Goal: Use online tool/utility: Utilize a website feature to perform a specific function

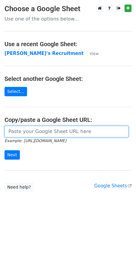
click at [44, 131] on input "url" at bounding box center [67, 131] width 124 height 11
paste input "[URL][DOMAIN_NAME]"
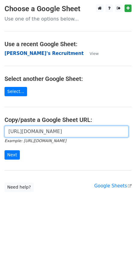
type input "[URL][DOMAIN_NAME]"
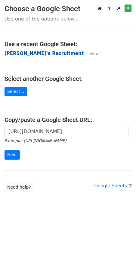
click at [27, 54] on strong "[PERSON_NAME]'s Recruitment" at bounding box center [44, 53] width 79 height 5
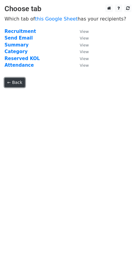
click at [17, 83] on link "← Back" at bounding box center [15, 82] width 21 height 9
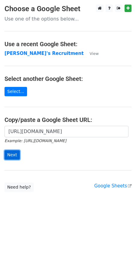
click at [12, 156] on input "Next" at bounding box center [12, 154] width 15 height 9
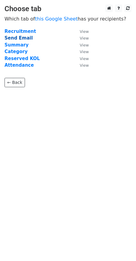
click at [25, 39] on strong "Send Email" at bounding box center [19, 37] width 28 height 5
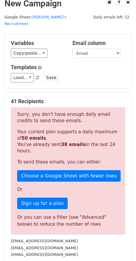
scroll to position [6, 0]
